Goal: Check status: Check status

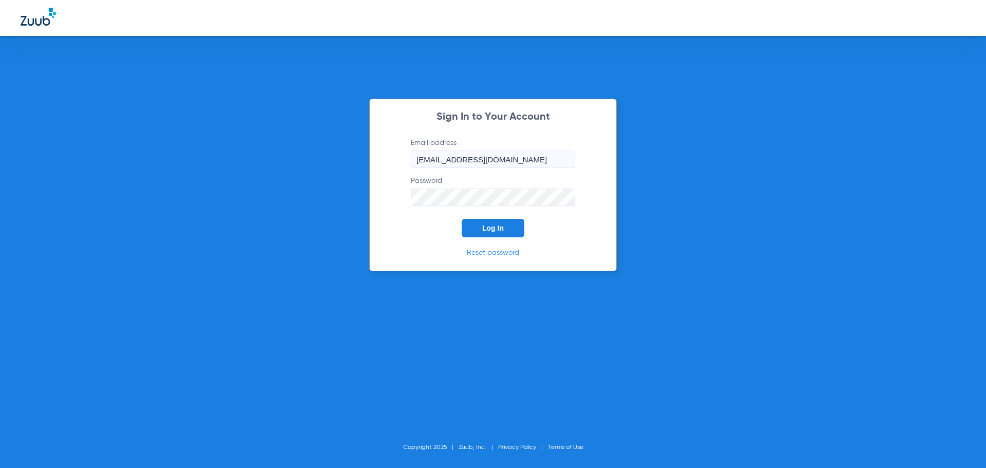
click at [497, 230] on span "Log In" at bounding box center [493, 228] width 22 height 8
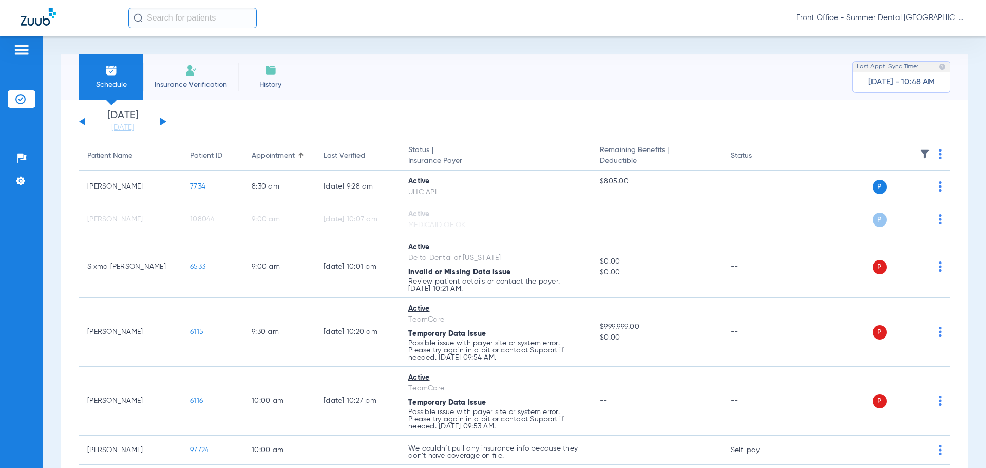
click at [161, 117] on div "[DATE] [DATE] [DATE] [DATE] [DATE] [DATE] [DATE] [DATE] [DATE] [DATE] [DATE] [D…" at bounding box center [122, 121] width 87 height 23
click at [161, 121] on button at bounding box center [163, 122] width 6 height 8
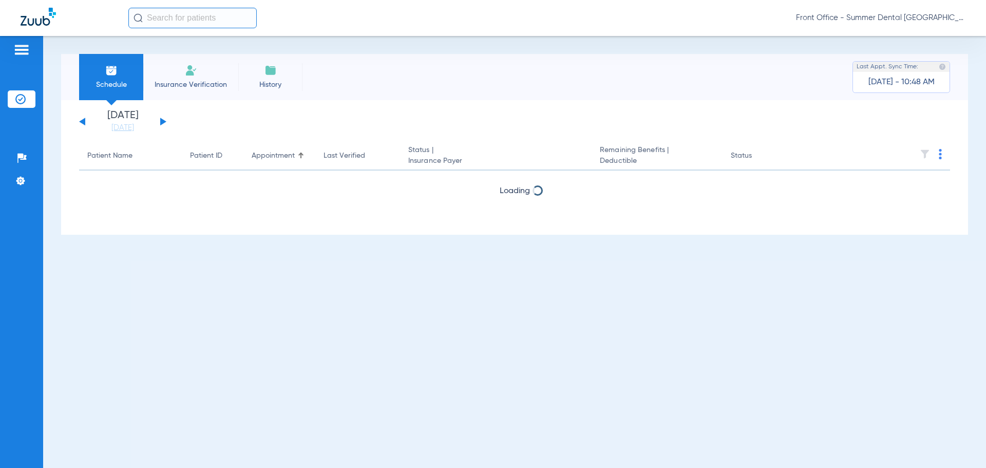
click at [161, 120] on button at bounding box center [163, 122] width 6 height 8
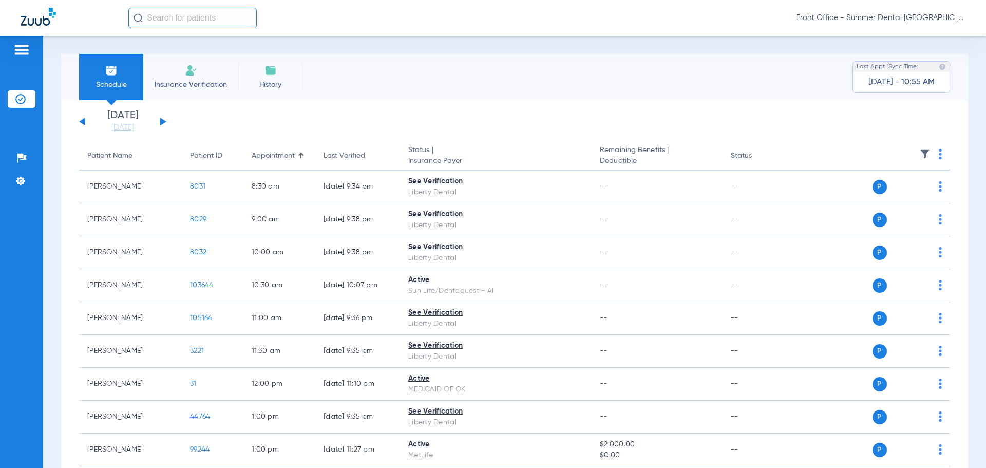
click at [161, 119] on button at bounding box center [163, 122] width 6 height 8
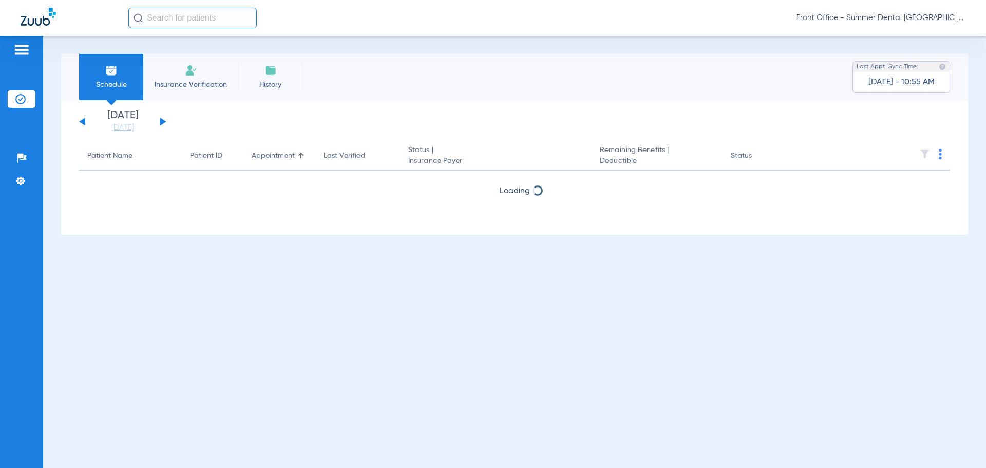
click at [161, 119] on button at bounding box center [163, 122] width 6 height 8
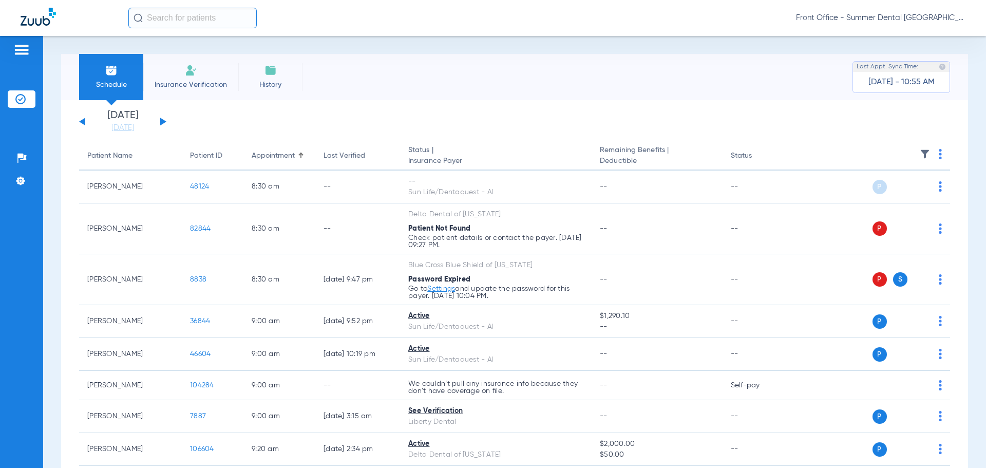
click at [161, 119] on button at bounding box center [163, 122] width 6 height 8
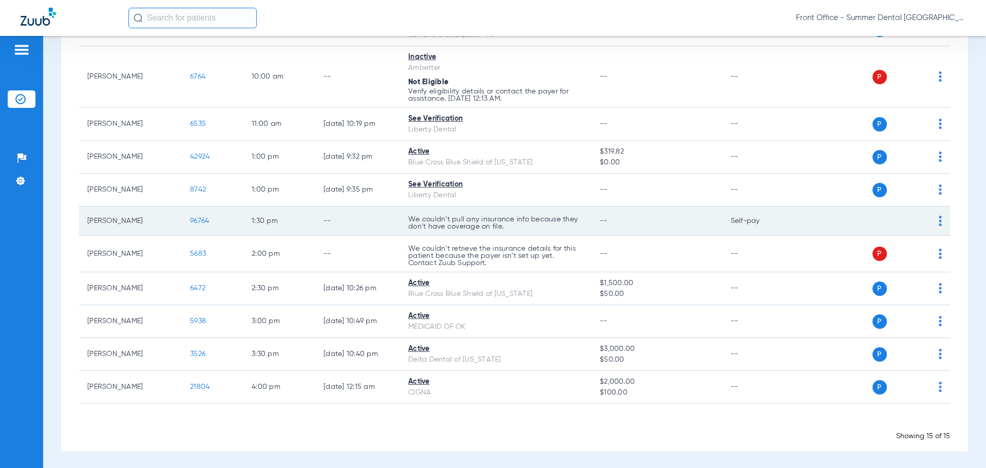
scroll to position [287, 0]
